Goal: Task Accomplishment & Management: Manage account settings

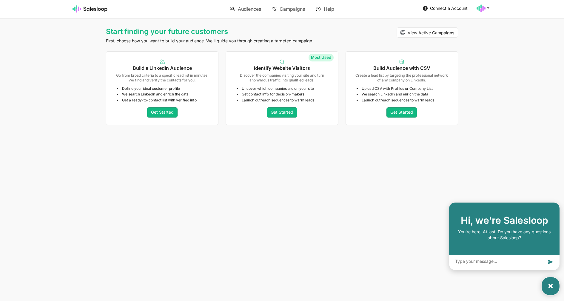
click at [550, 288] on icon at bounding box center [550, 286] width 7 height 7
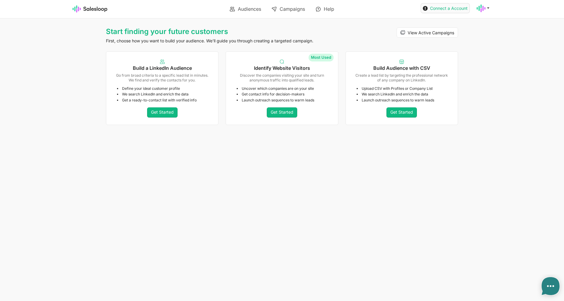
click at [435, 10] on span "Connect a Account" at bounding box center [449, 8] width 38 height 5
type textarea "x"
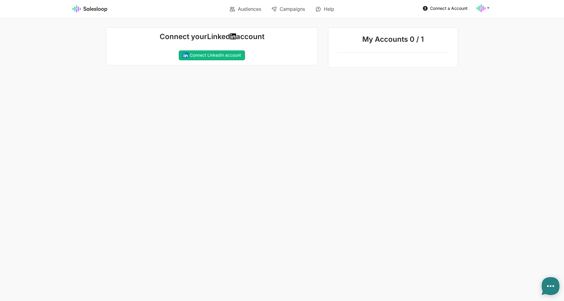
click at [483, 13] on section "Connect a Account Account Checkout Logout" at bounding box center [439, 8] width 105 height 16
click at [483, 11] on icon at bounding box center [480, 8] width 9 height 9
click at [467, 22] on link "Account" at bounding box center [454, 22] width 64 height 10
type textarea "x"
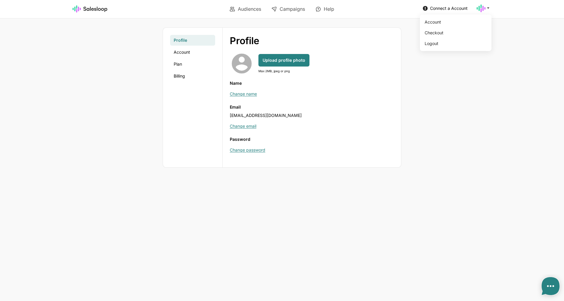
click at [482, 8] on use at bounding box center [480, 8] width 9 height 8
click at [441, 41] on link "Logout" at bounding box center [454, 43] width 64 height 10
type textarea "x"
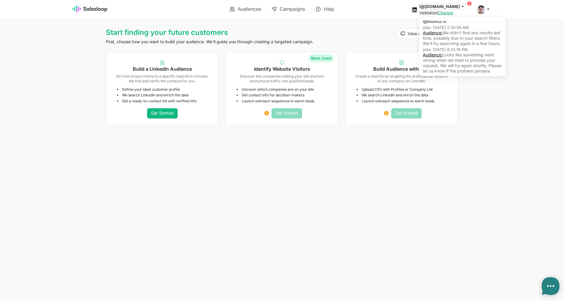
click at [453, 4] on button "i@inomoz.ru" at bounding box center [444, 7] width 50 height 6
click at [442, 33] on link "Audience:" at bounding box center [433, 32] width 20 height 5
type textarea "x"
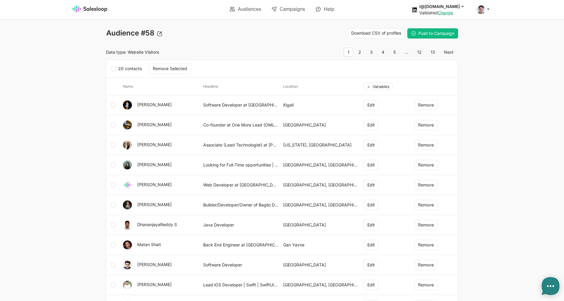
click at [240, 7] on link "Audiences" at bounding box center [246, 9] width 40 height 10
type textarea "x"
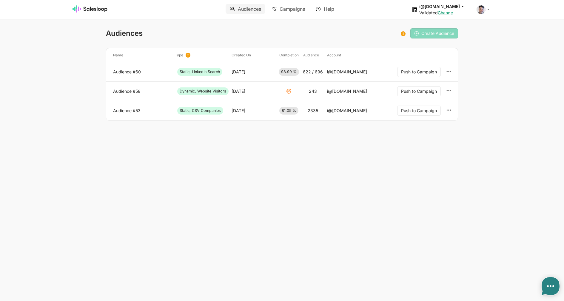
type textarea "x"
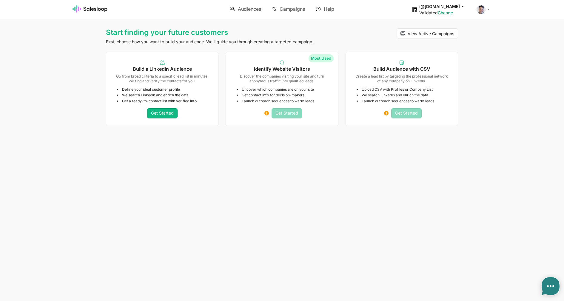
type textarea "x"
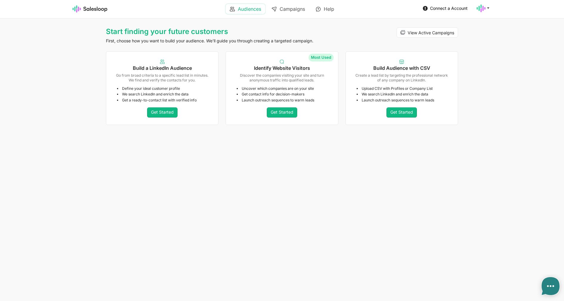
click at [237, 8] on link "Audiences" at bounding box center [246, 9] width 40 height 10
type textarea "x"
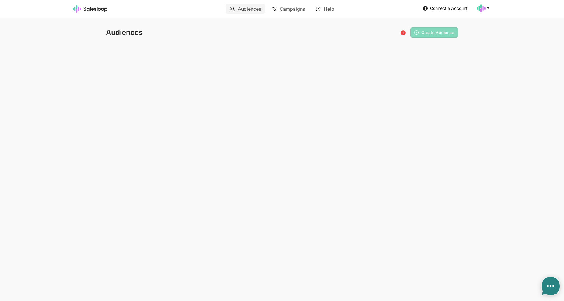
type textarea "x"
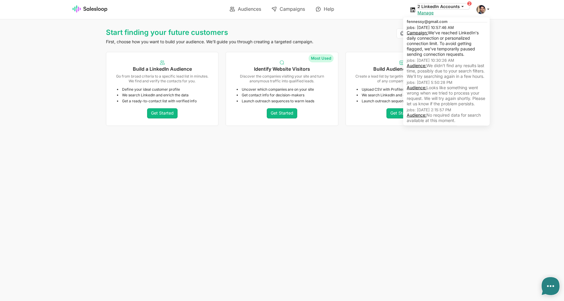
click at [462, 8] on icon at bounding box center [462, 6] width 5 height 5
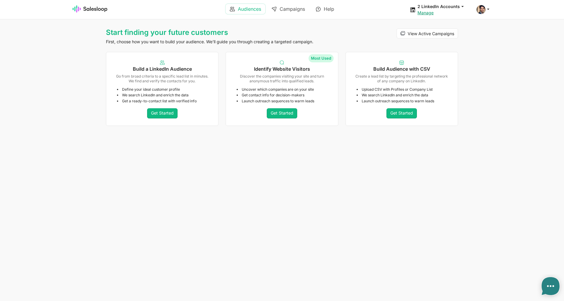
click at [247, 13] on link "Audiences" at bounding box center [246, 9] width 40 height 10
type textarea "x"
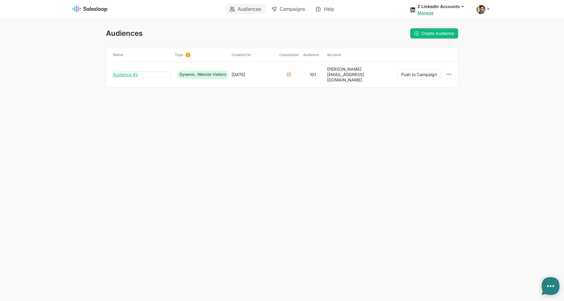
click at [123, 72] on link "Audience #2" at bounding box center [141, 74] width 57 height 5
type textarea "x"
